Goal: Task Accomplishment & Management: Complete application form

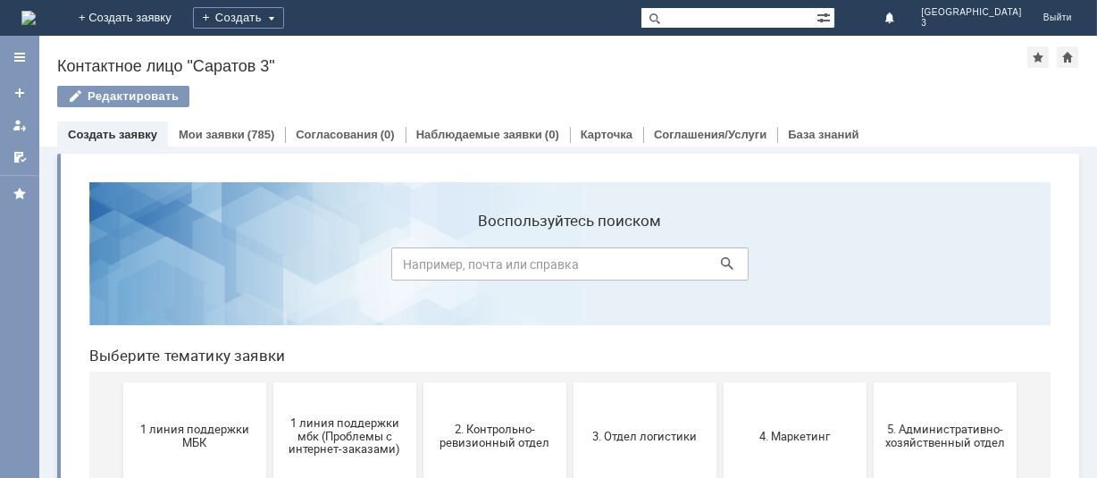
scroll to position [238, 0]
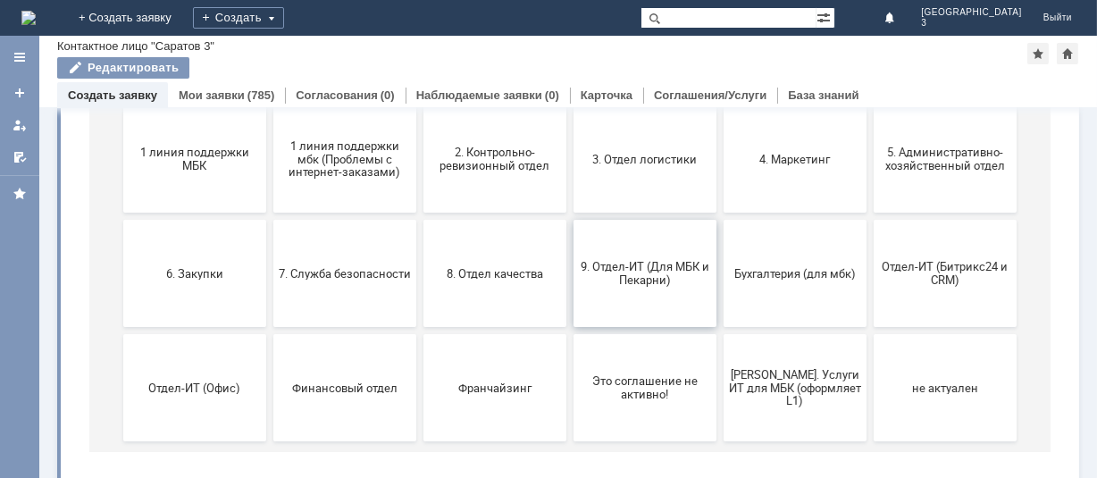
click at [632, 270] on span "9. Отдел-ИТ (Для МБК и Пекарни)" at bounding box center [644, 274] width 132 height 27
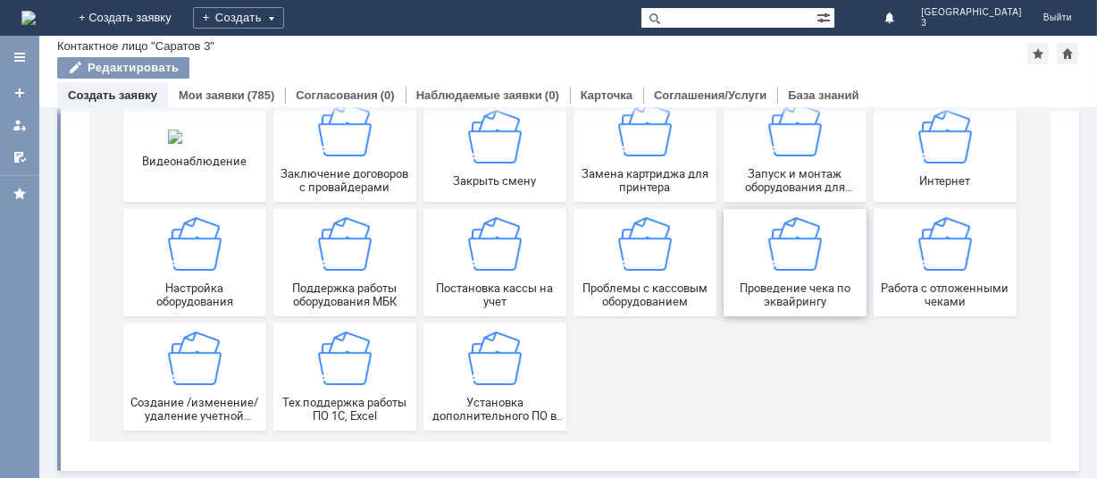
scroll to position [251, 0]
click at [941, 257] on img at bounding box center [945, 245] width 54 height 54
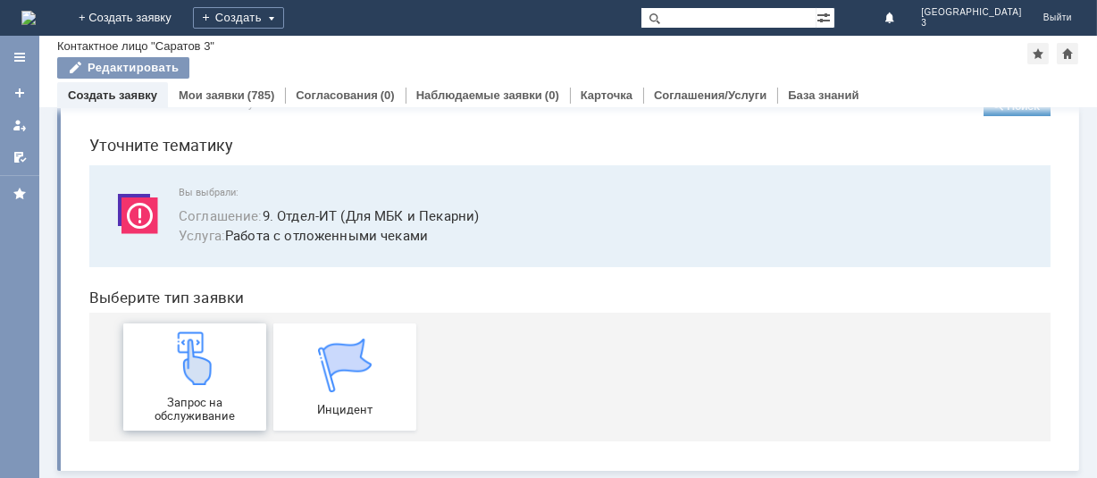
scroll to position [47, 0]
click at [204, 349] on img at bounding box center [194, 359] width 54 height 54
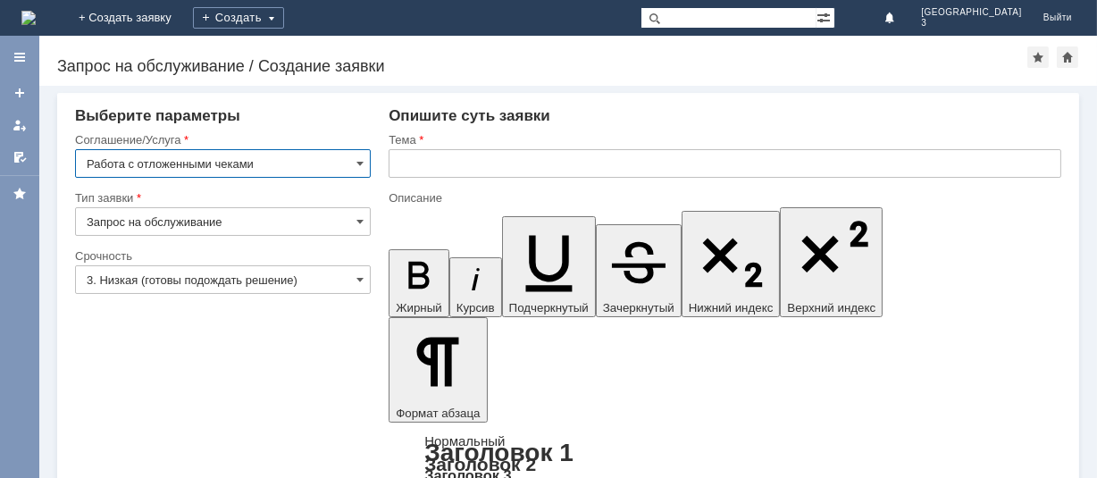
click at [290, 284] on input "3. Низкая (готовы подождать решение)" at bounding box center [223, 279] width 296 height 29
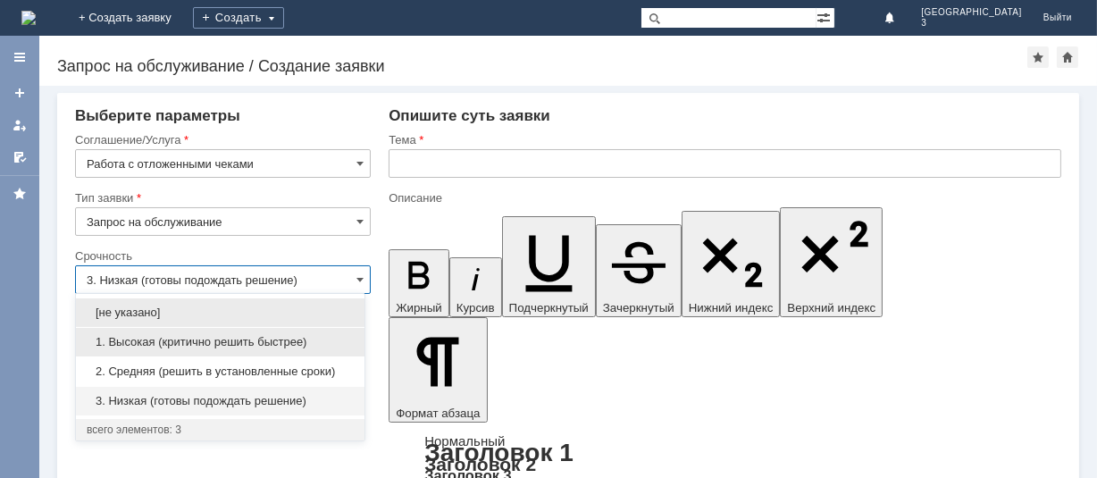
click at [221, 350] on div "1. Высокая (критично решить быстрее)" at bounding box center [220, 342] width 289 height 29
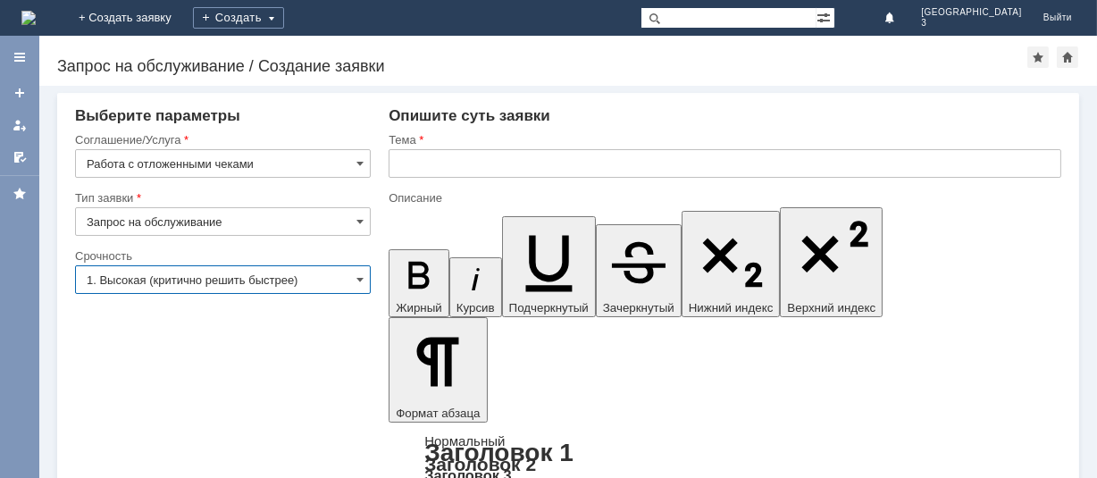
type input "1. Высокая (критично решить быстрее)"
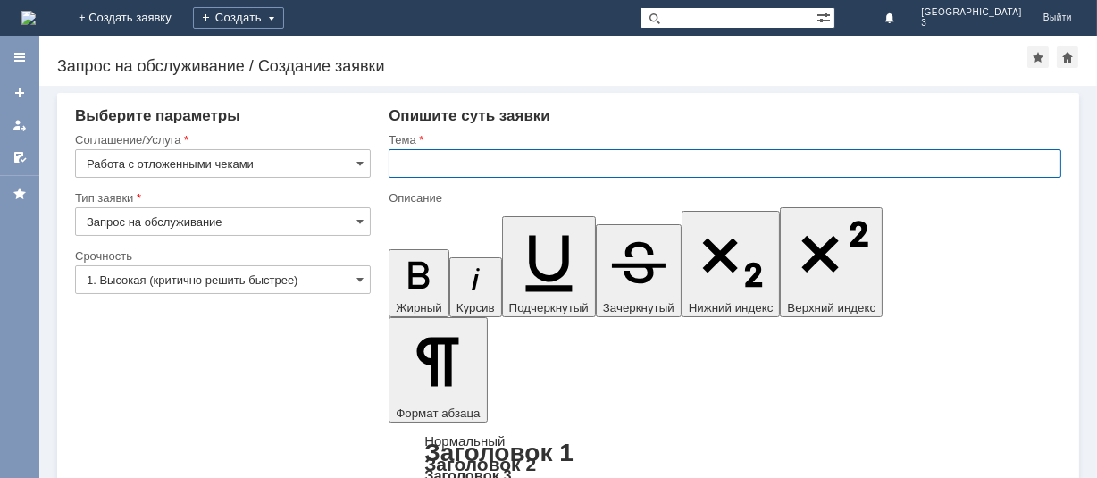
click at [491, 157] on input "text" at bounding box center [725, 163] width 673 height 29
type input "отл.чек 16.08.25"
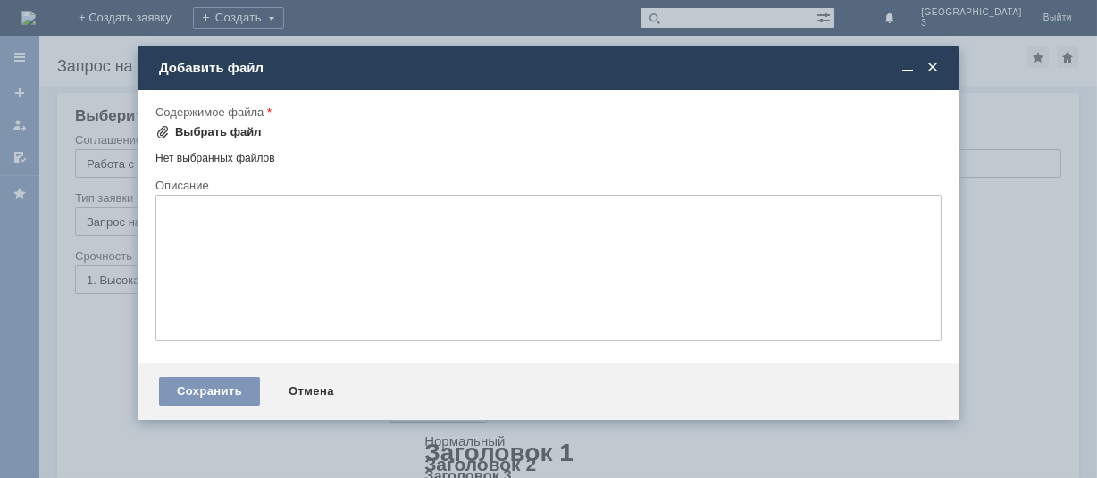
click at [222, 134] on div "Выбрать файл" at bounding box center [218, 132] width 87 height 14
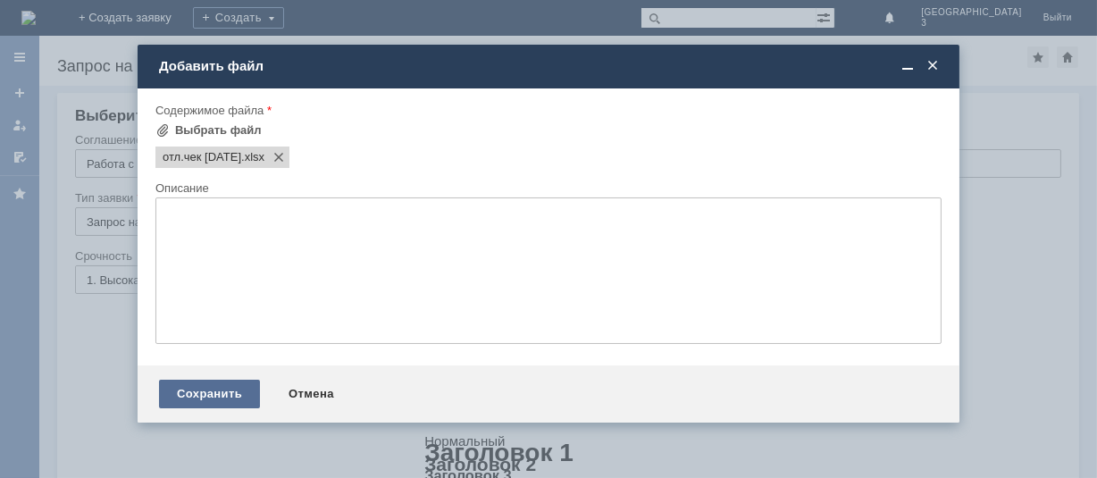
click at [231, 408] on div "Сохранить" at bounding box center [209, 394] width 101 height 29
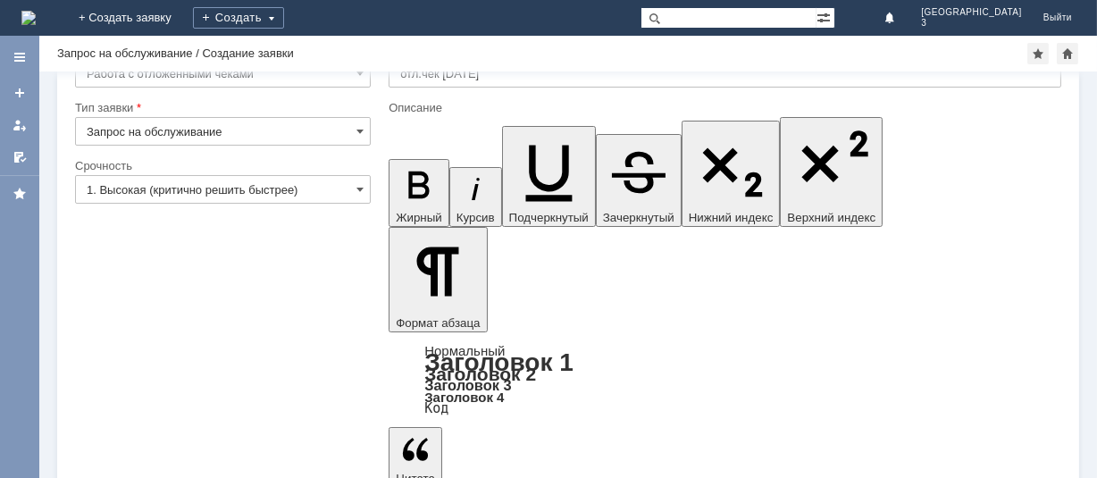
scroll to position [74, 0]
